Goal: Ask a question

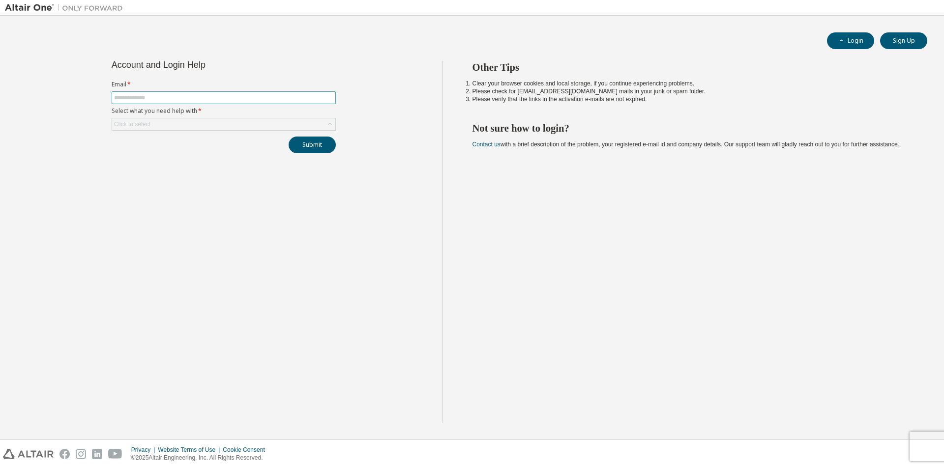
click at [175, 93] on span at bounding box center [224, 97] width 224 height 13
click at [175, 96] on input "text" at bounding box center [223, 98] width 219 height 8
type input "**********"
click at [153, 123] on div "Click to select" at bounding box center [223, 124] width 223 height 12
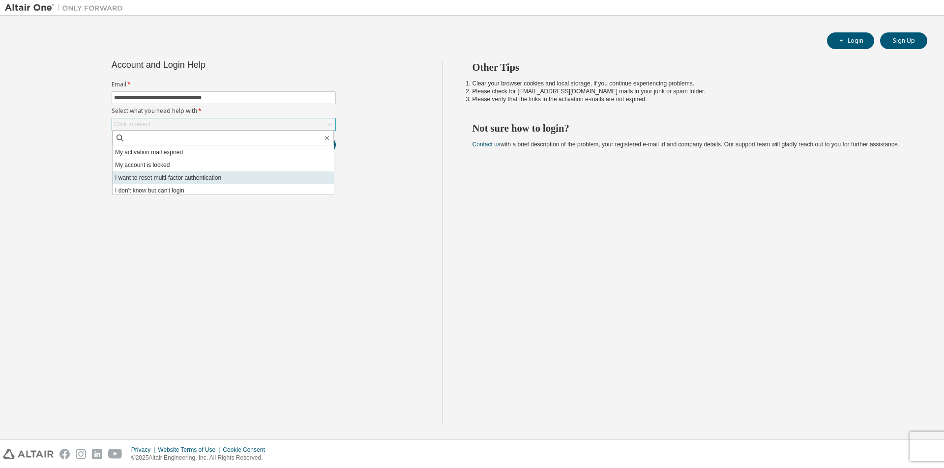
scroll to position [28, 0]
click at [186, 186] on li "I don't know but can't login" at bounding box center [223, 188] width 221 height 13
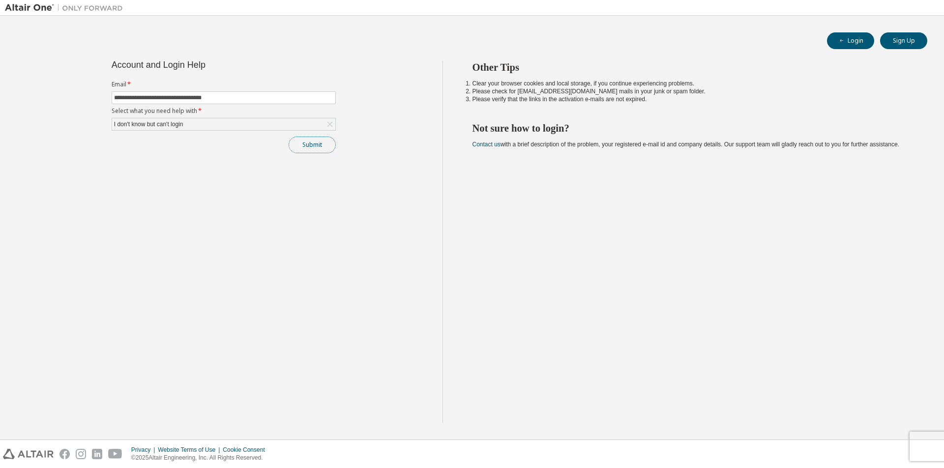
click at [317, 144] on button "Submit" at bounding box center [312, 145] width 47 height 17
click at [405, 128] on div "**********" at bounding box center [224, 242] width 438 height 362
click at [323, 146] on button "Submit" at bounding box center [312, 145] width 47 height 17
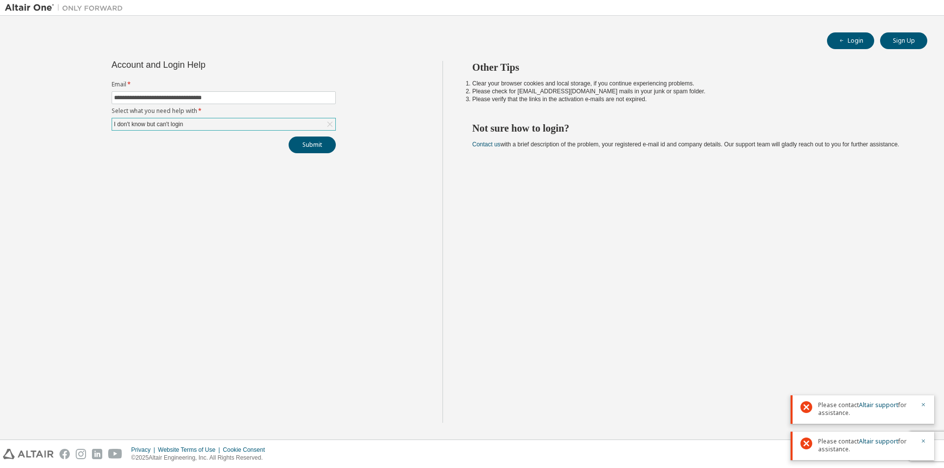
click at [184, 123] on div "I don't know but can't login" at bounding box center [149, 124] width 72 height 11
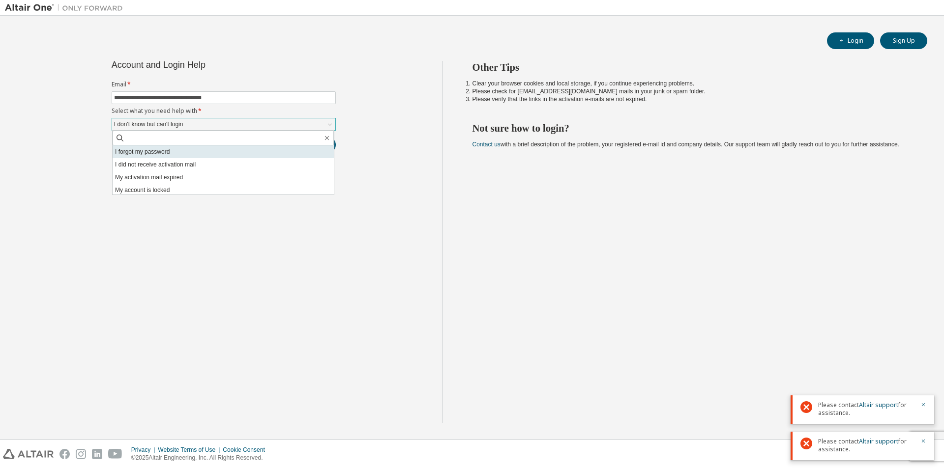
click at [177, 152] on li "I forgot my password" at bounding box center [223, 152] width 221 height 13
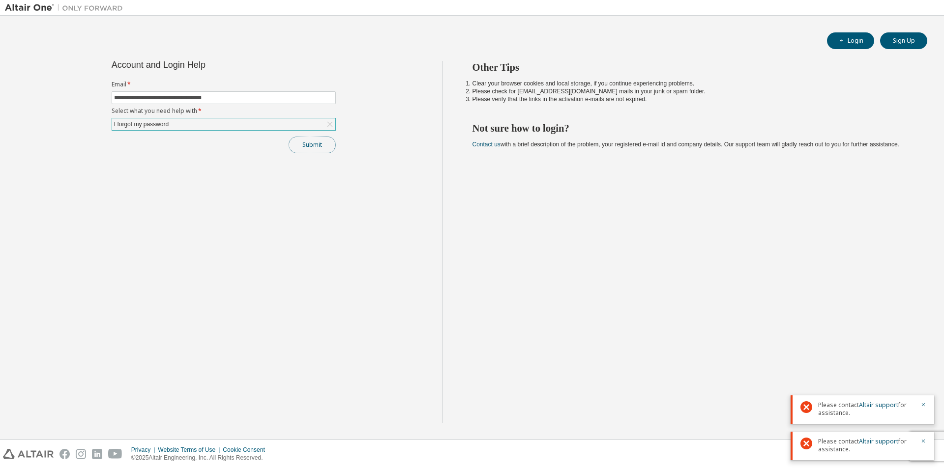
click at [298, 150] on button "Submit" at bounding box center [312, 145] width 47 height 17
